Goal: Task Accomplishment & Management: Manage account settings

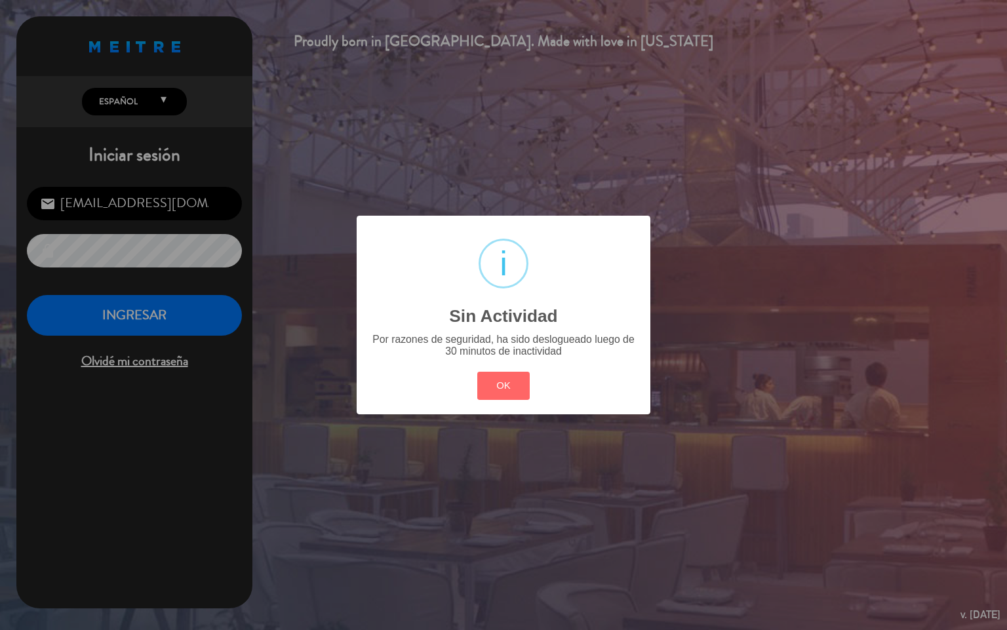
click at [477, 372] on button "OK" at bounding box center [503, 386] width 53 height 28
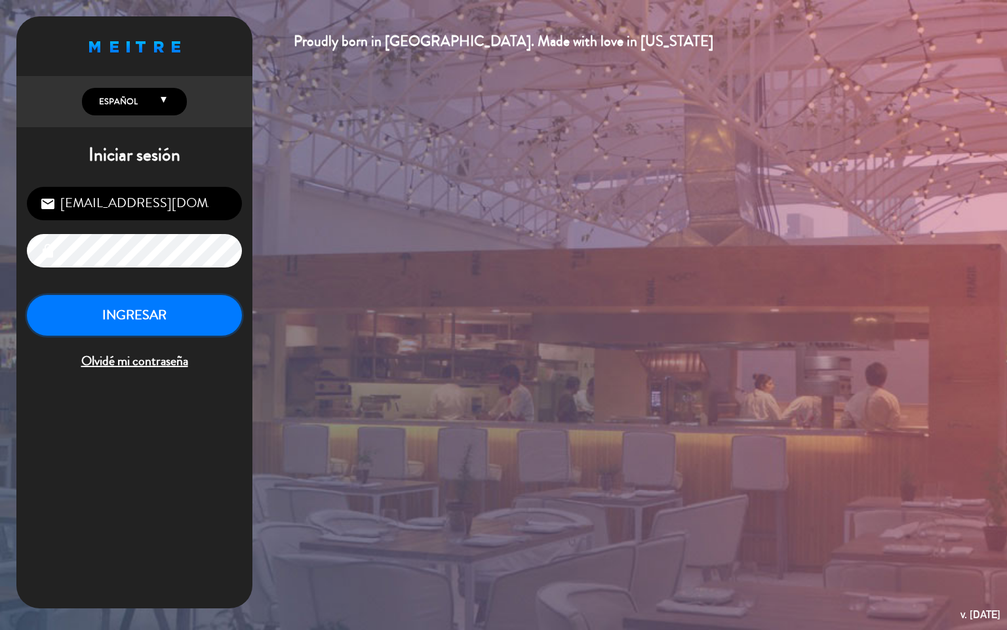
click at [203, 311] on button "INGRESAR" at bounding box center [134, 315] width 215 height 41
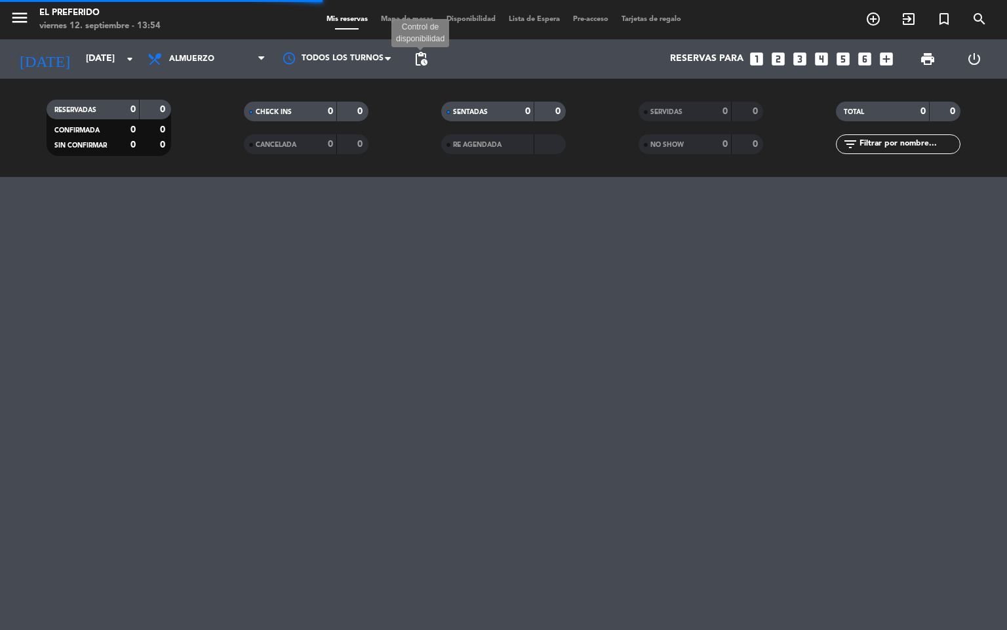
click at [425, 62] on span "pending_actions" at bounding box center [421, 59] width 16 height 16
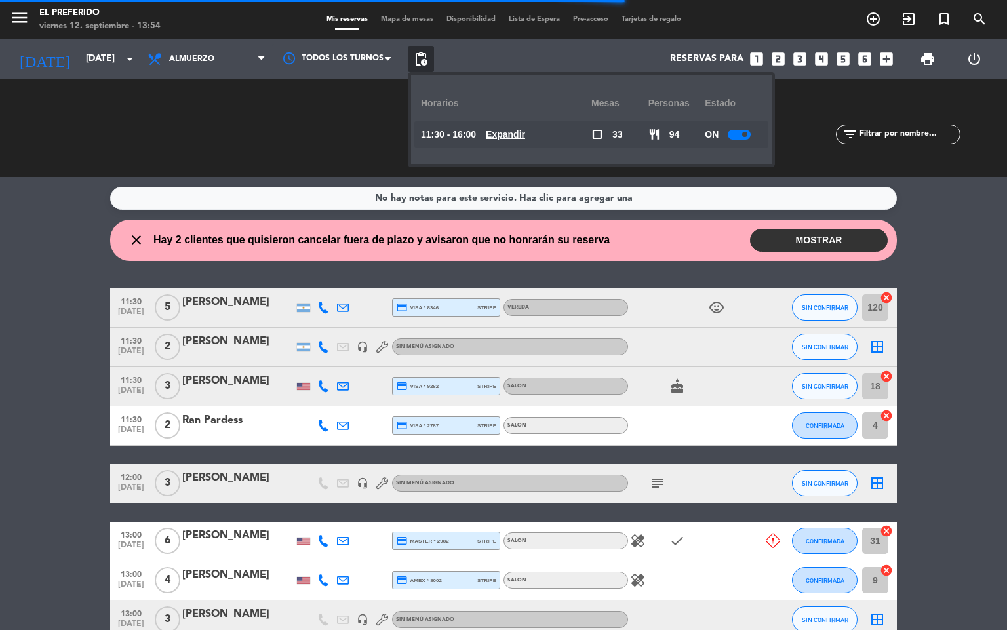
click at [516, 136] on u "Expandir" at bounding box center [505, 134] width 39 height 10
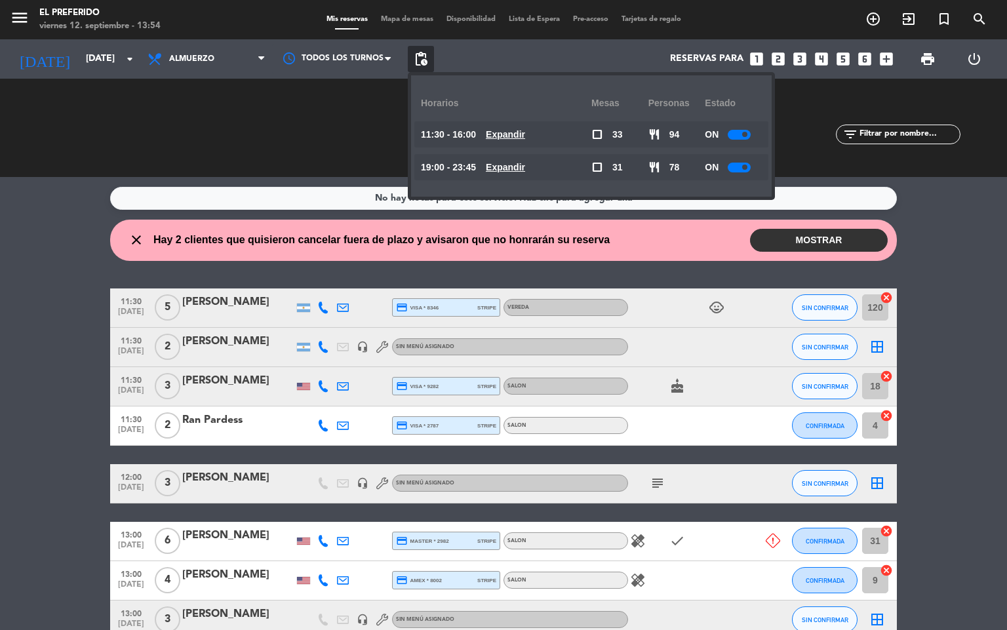
click at [512, 130] on u "Expandir" at bounding box center [505, 134] width 39 height 10
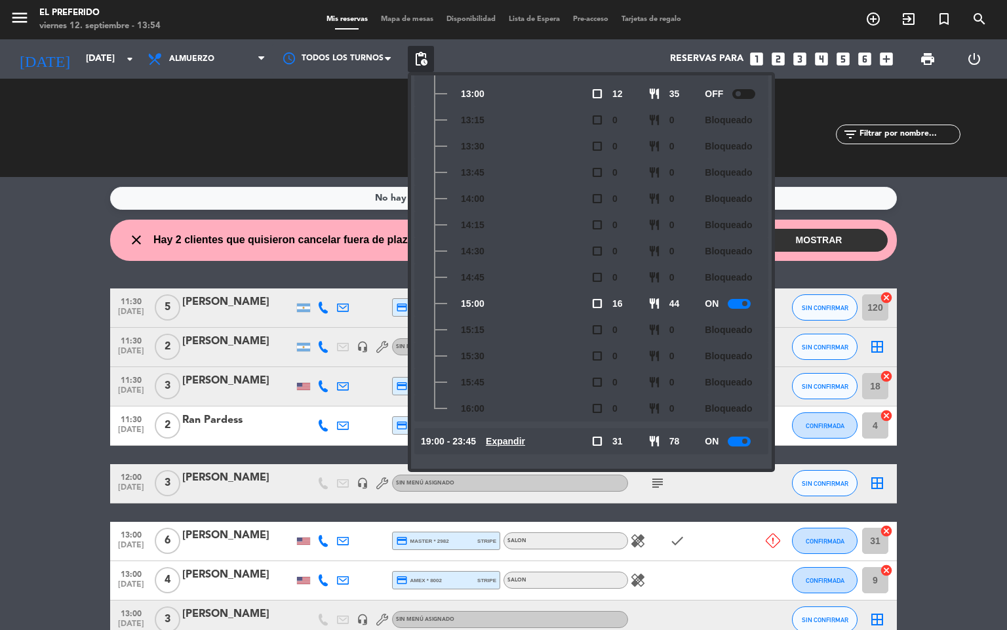
scroll to position [225, 0]
click at [736, 299] on div at bounding box center [739, 303] width 23 height 10
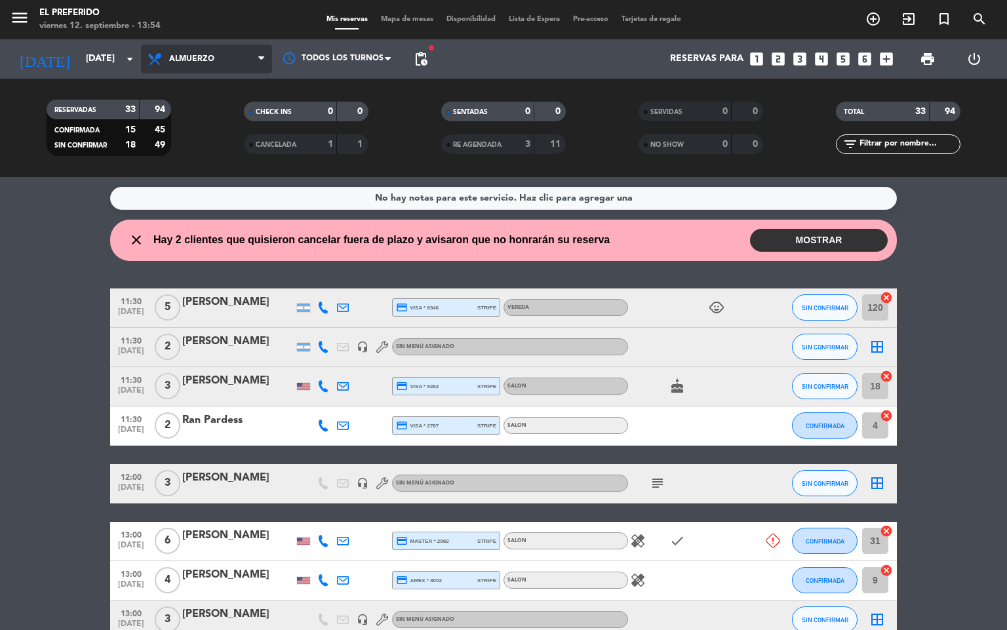
click at [230, 60] on span "Almuerzo" at bounding box center [206, 59] width 131 height 29
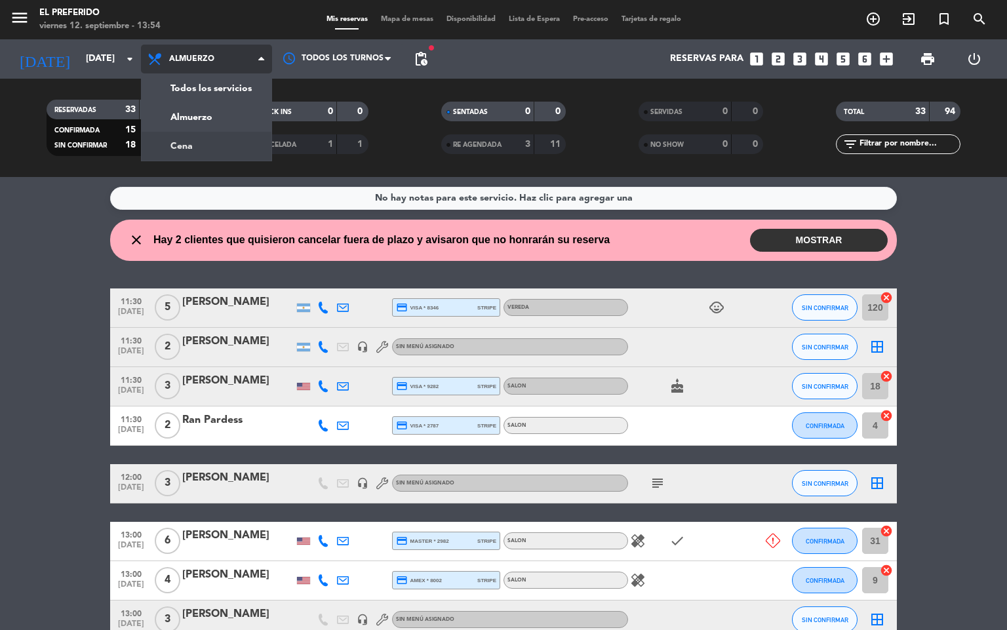
click at [218, 151] on div "menu El Preferido [DATE] 12. septiembre - 13:54 Mis reservas Mapa de mesas Disp…" at bounding box center [503, 88] width 1007 height 177
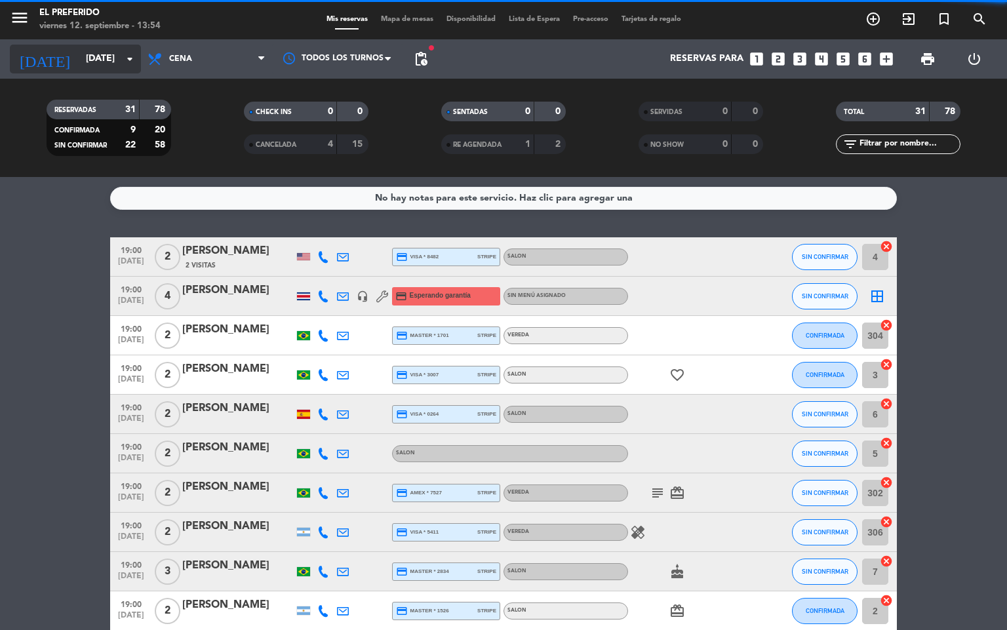
click at [108, 59] on input "[DATE]" at bounding box center [141, 59] width 125 height 24
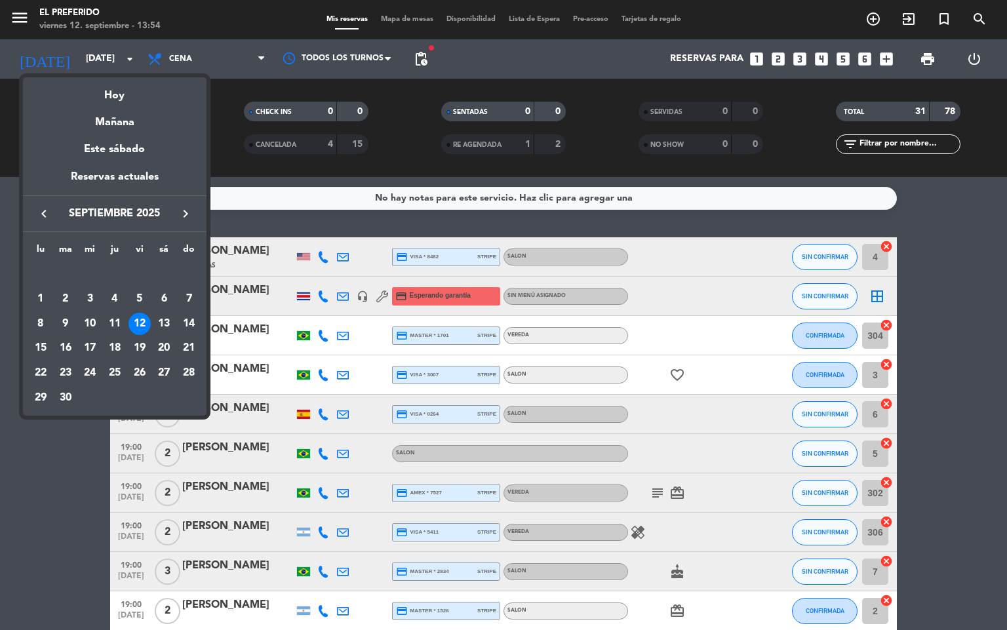
click at [193, 56] on div at bounding box center [503, 315] width 1007 height 630
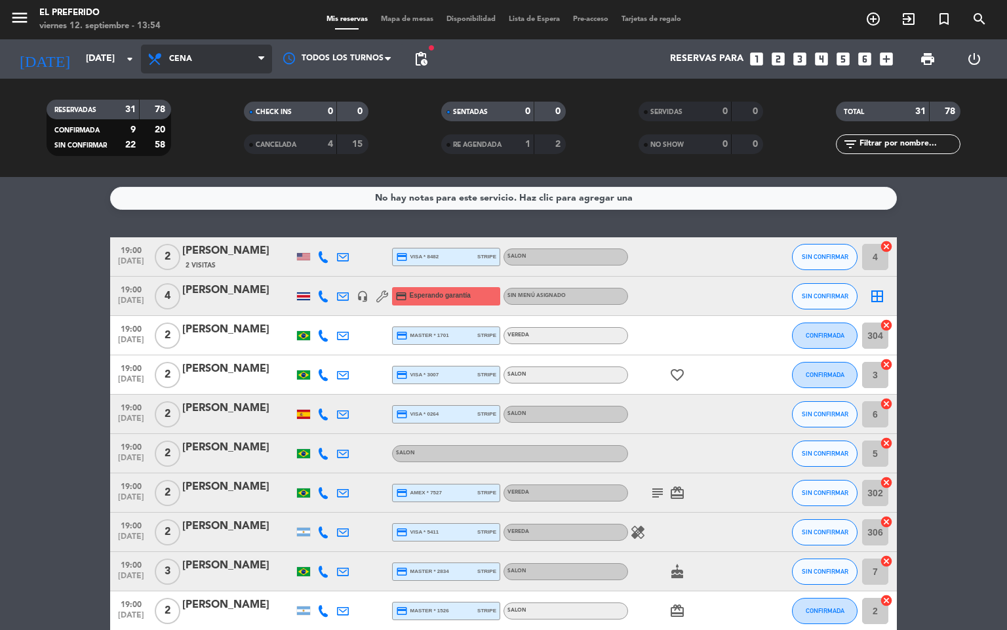
click at [195, 63] on span "Cena" at bounding box center [206, 59] width 131 height 29
click at [199, 114] on div "menu El Preferido [DATE] 12. septiembre - 13:54 Mis reservas Mapa de mesas Disp…" at bounding box center [503, 88] width 1007 height 177
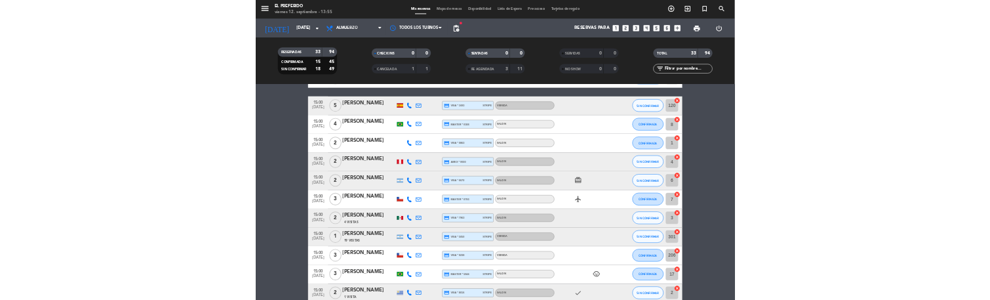
scroll to position [787, 0]
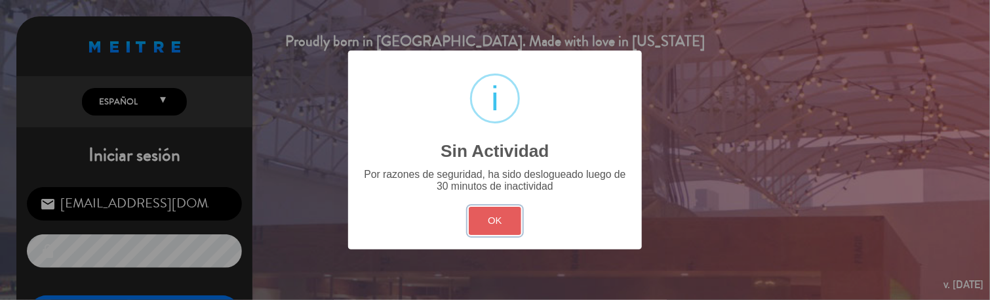
click at [490, 225] on button "OK" at bounding box center [495, 220] width 53 height 28
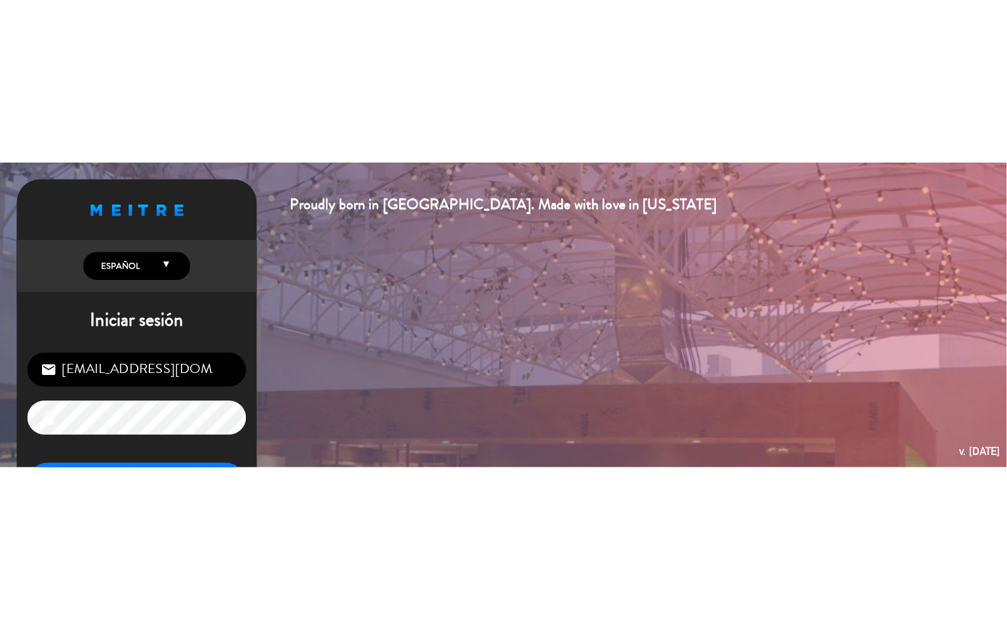
scroll to position [100, 0]
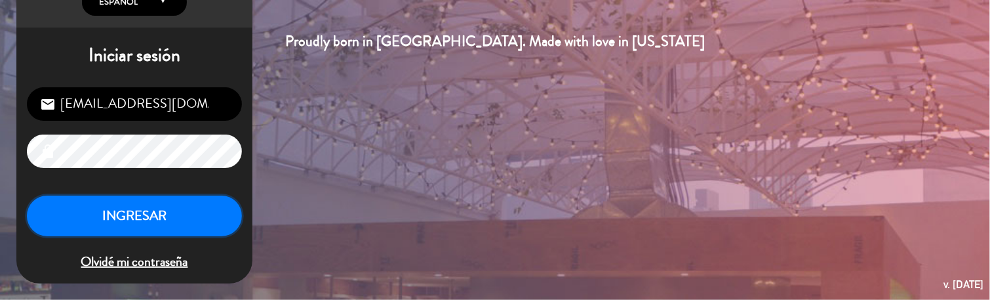
click at [165, 227] on button "INGRESAR" at bounding box center [134, 215] width 215 height 41
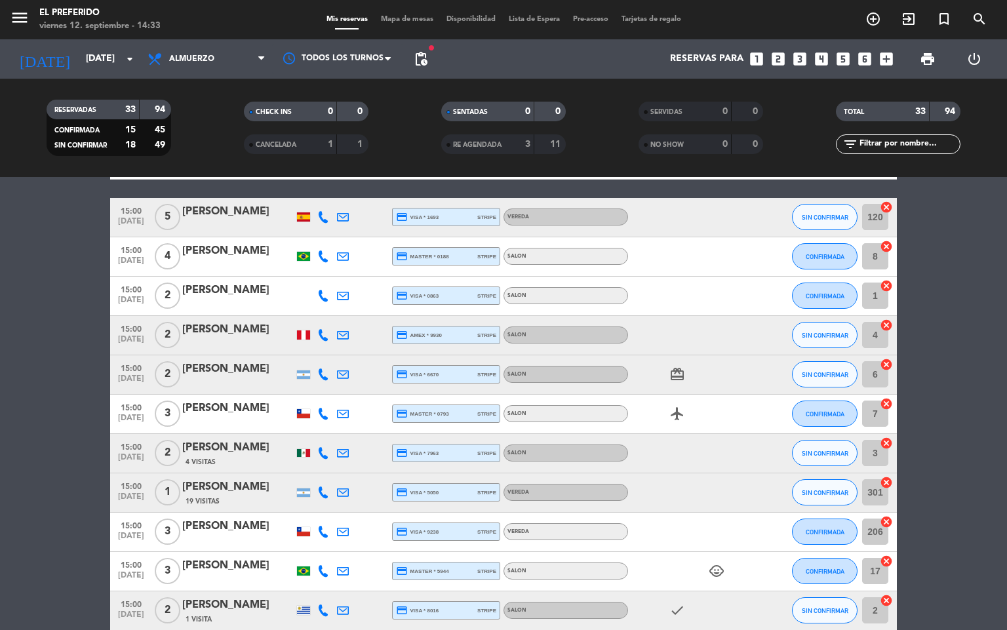
scroll to position [781, 0]
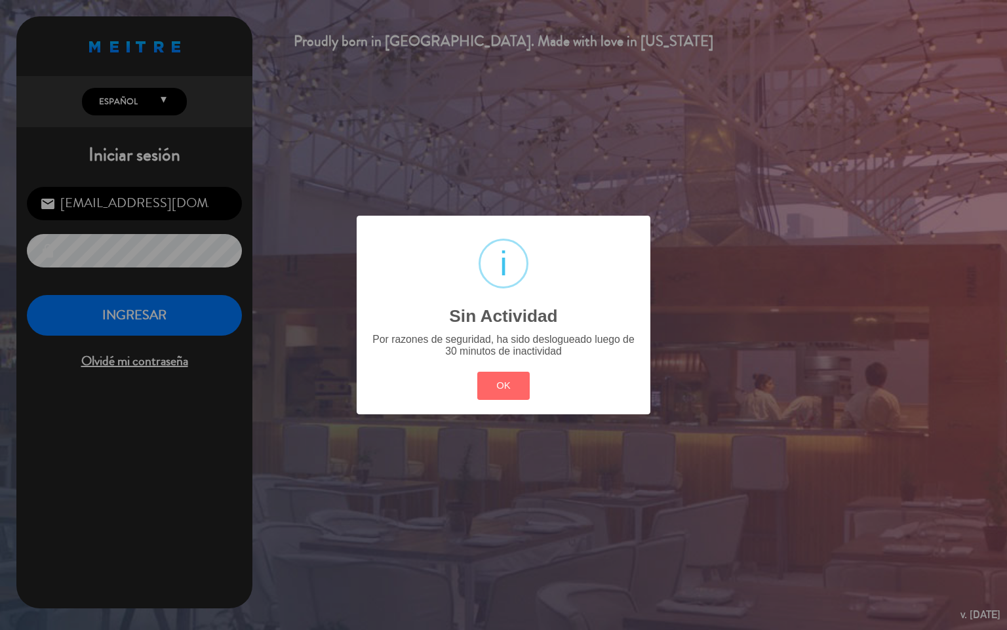
click at [535, 390] on div "? ! i Sin Actividad × Por razones de seguridad, ha sido deslogueado luego de 30…" at bounding box center [504, 315] width 294 height 198
click at [512, 381] on button "OK" at bounding box center [503, 386] width 53 height 28
click at [512, 381] on div "? ! i Sin Actividad × Por razones de seguridad, ha sido deslogueado luego de 30…" at bounding box center [503, 315] width 1007 height 630
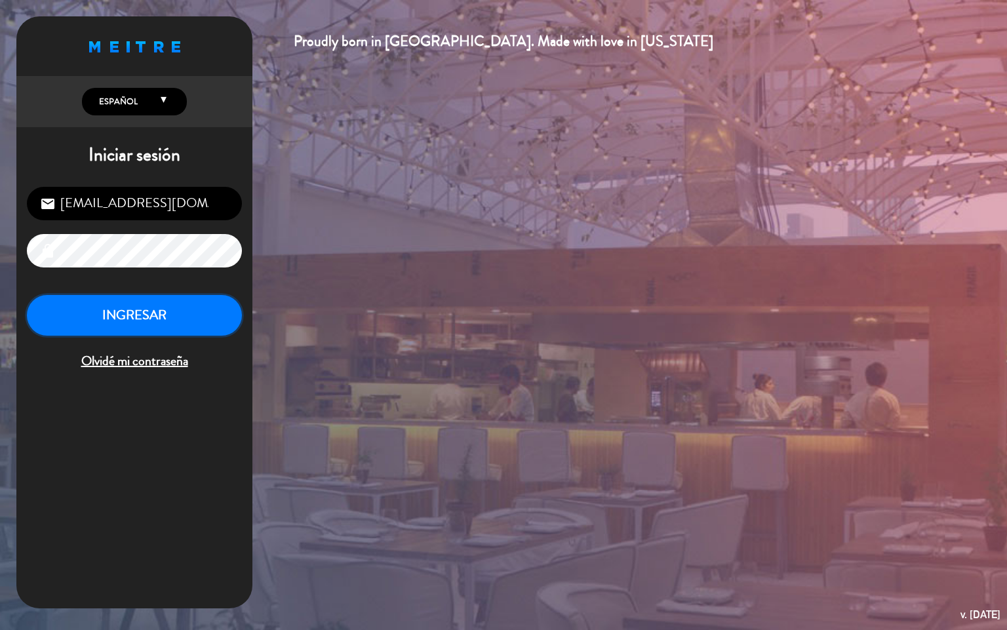
click at [204, 331] on button "INGRESAR" at bounding box center [134, 315] width 215 height 41
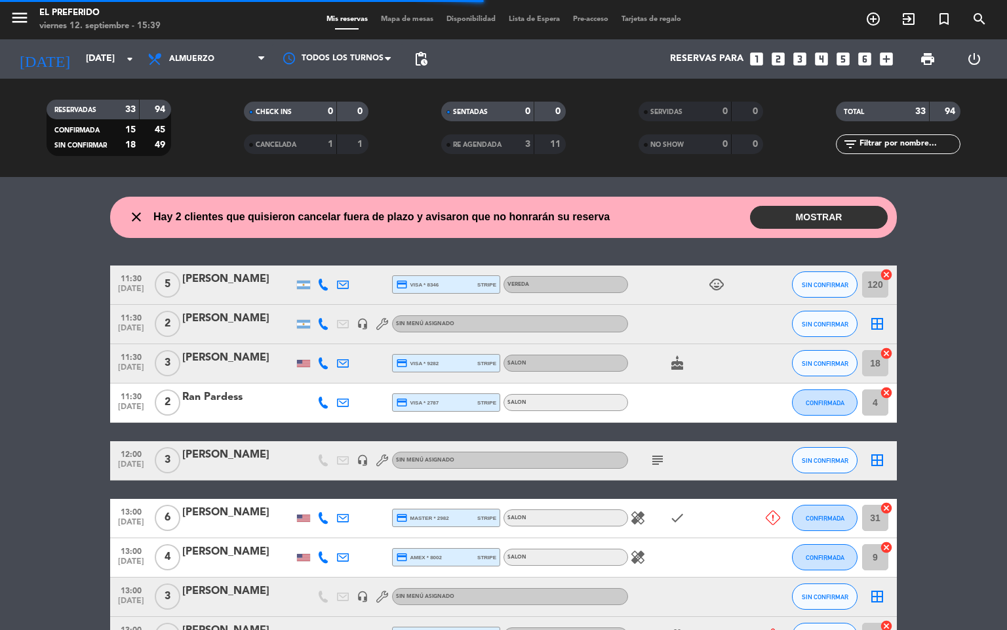
click at [262, 64] on icon at bounding box center [261, 59] width 6 height 10
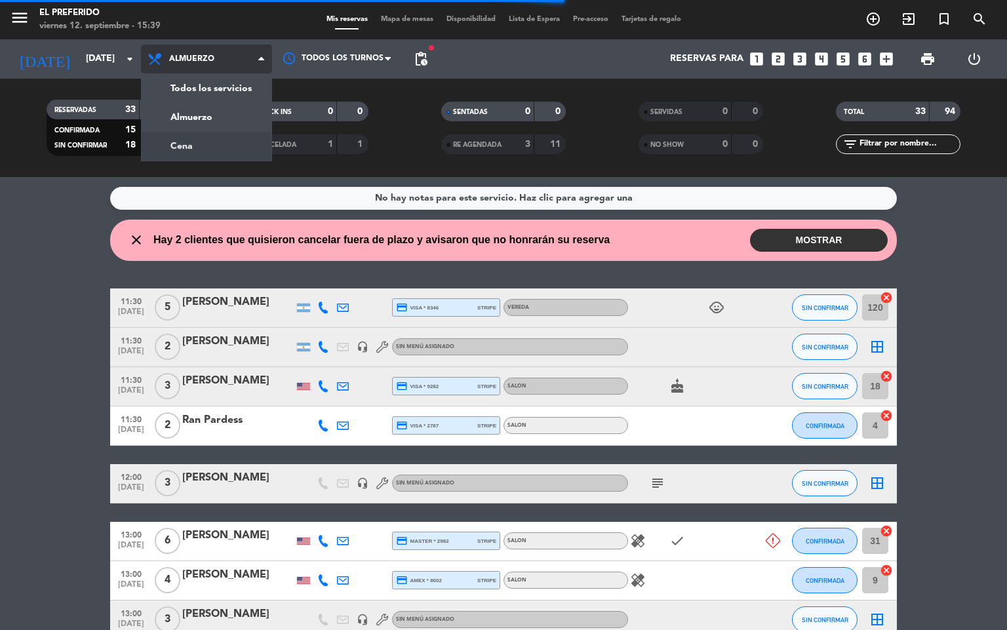
click at [246, 146] on div "menu El Preferido [DATE] 12. septiembre - 15:39 Mis reservas Mapa de mesas Disp…" at bounding box center [503, 88] width 1007 height 177
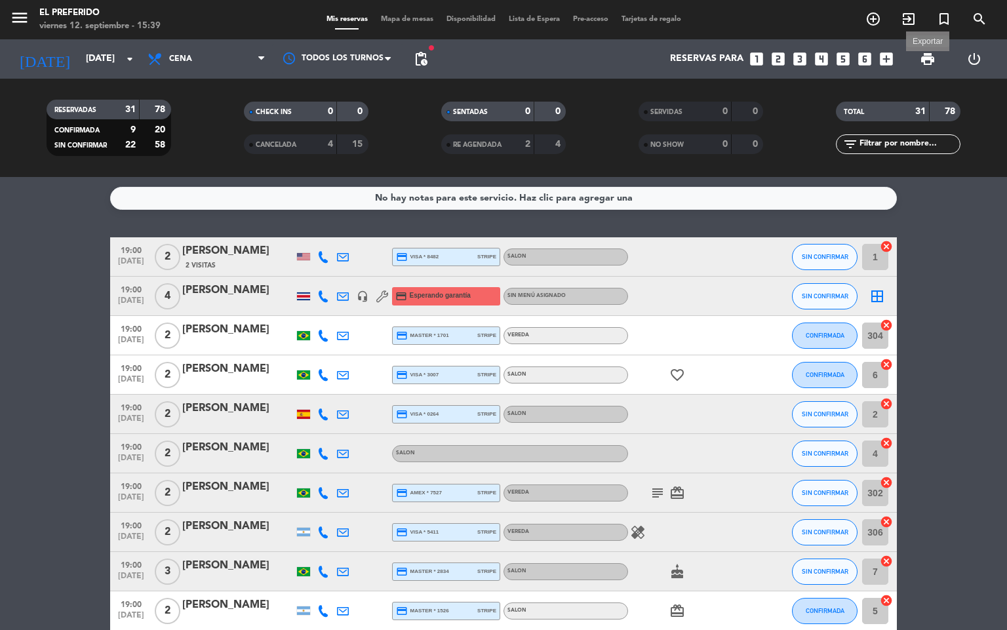
click at [922, 58] on span "print" at bounding box center [928, 59] width 16 height 16
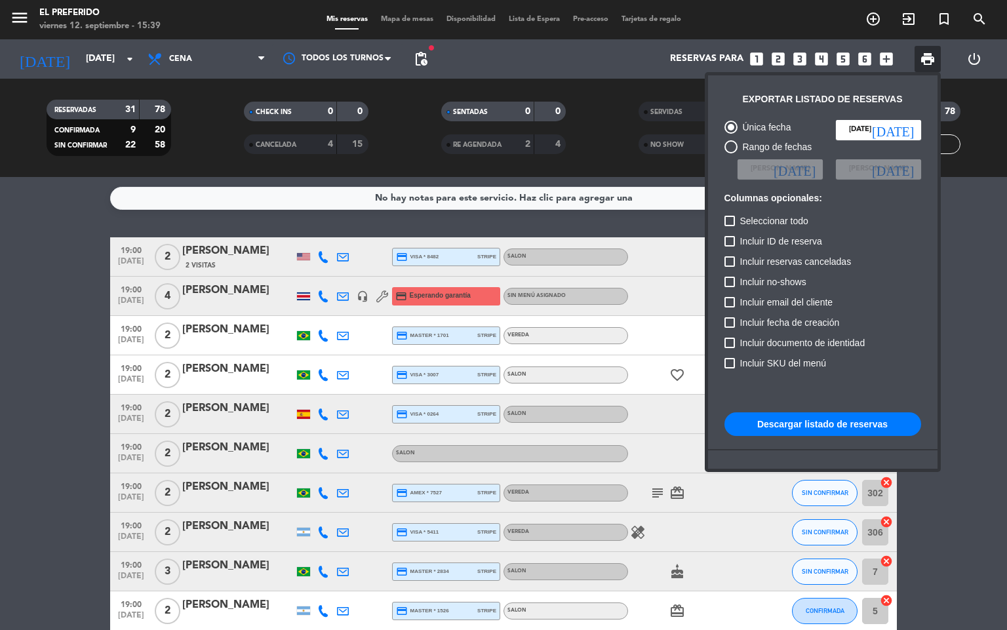
click at [766, 423] on button "Descargar listado de reservas" at bounding box center [822, 424] width 197 height 24
click at [77, 490] on div at bounding box center [503, 315] width 1007 height 630
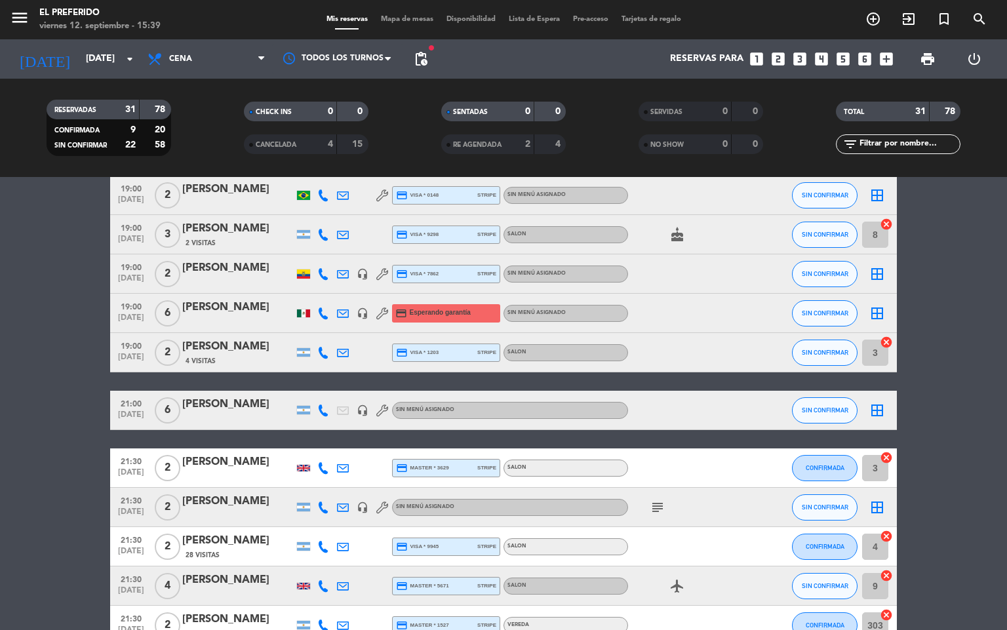
scroll to position [492, 0]
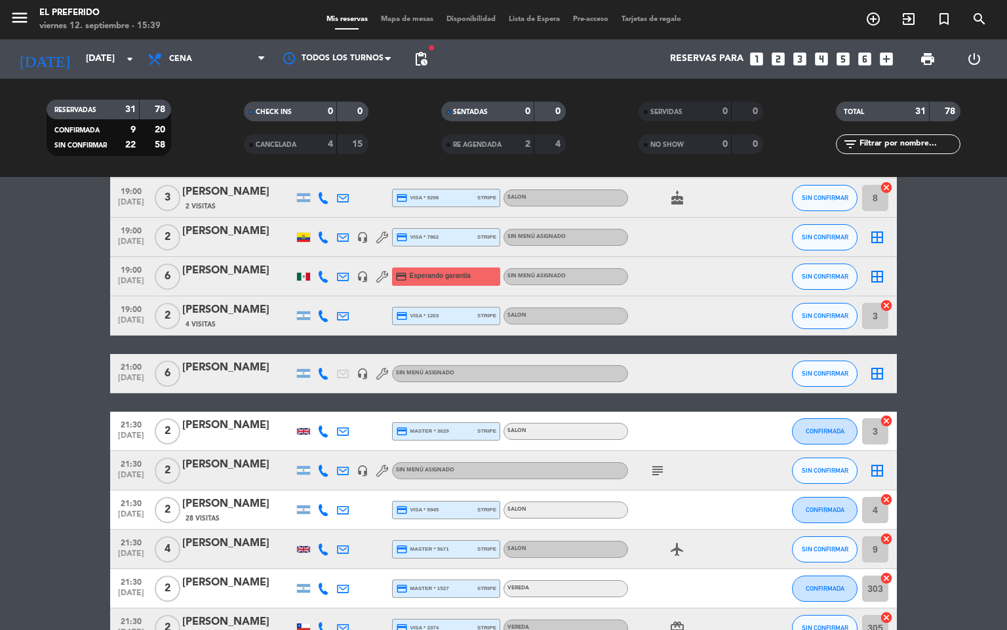
click at [655, 470] on icon "subject" at bounding box center [658, 471] width 16 height 16
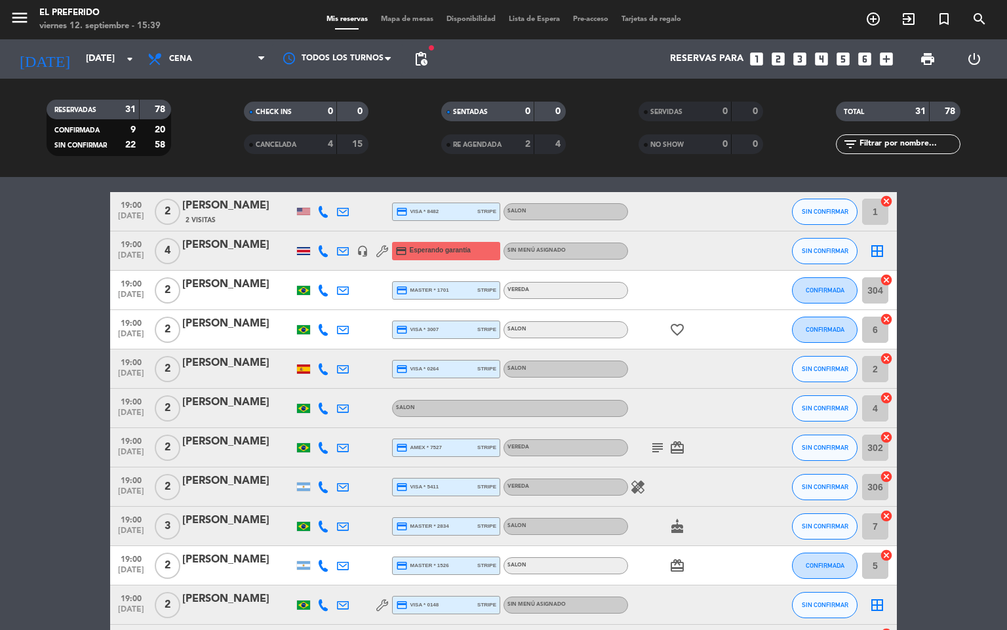
scroll to position [0, 0]
